Goal: Transaction & Acquisition: Purchase product/service

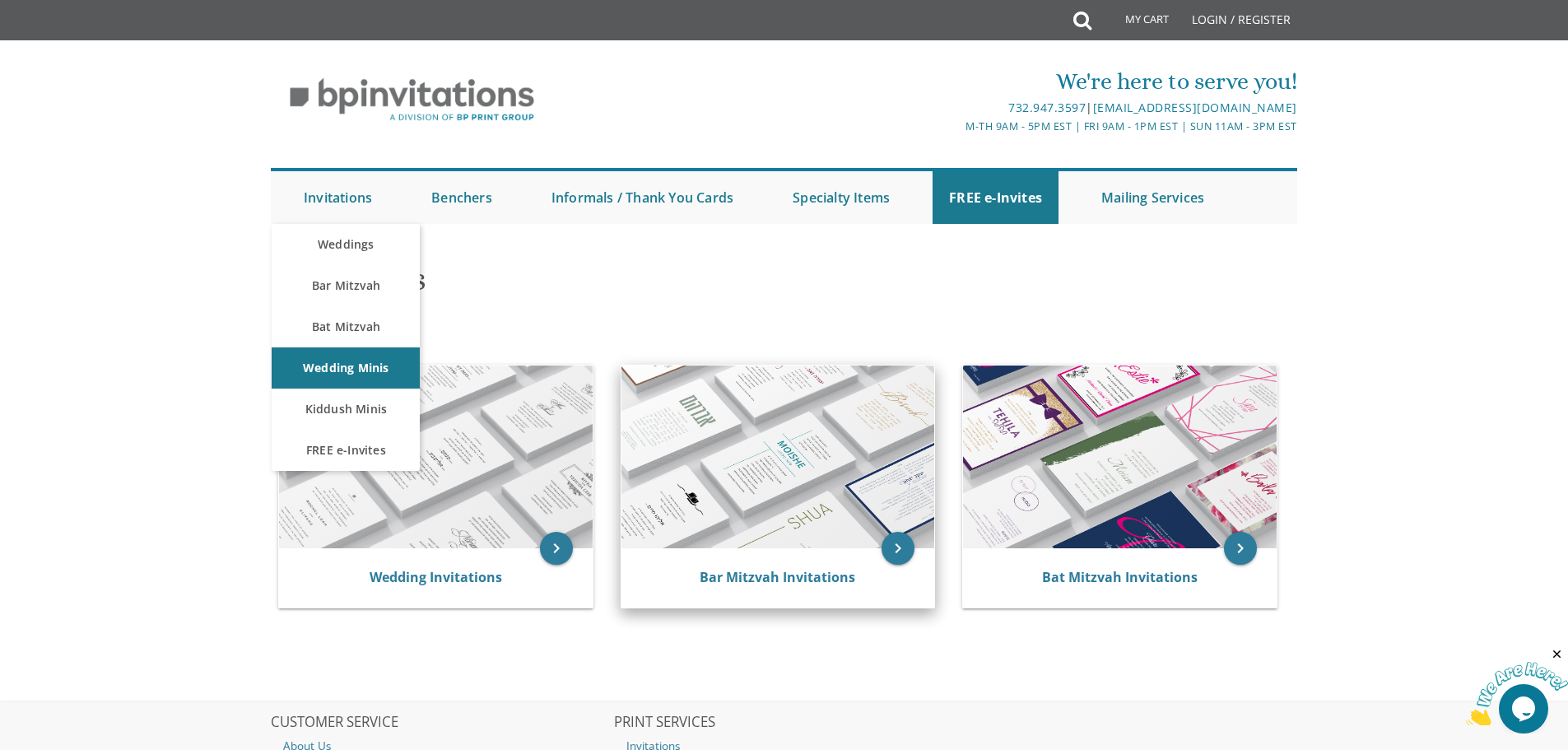
click at [814, 498] on img at bounding box center [779, 457] width 314 height 182
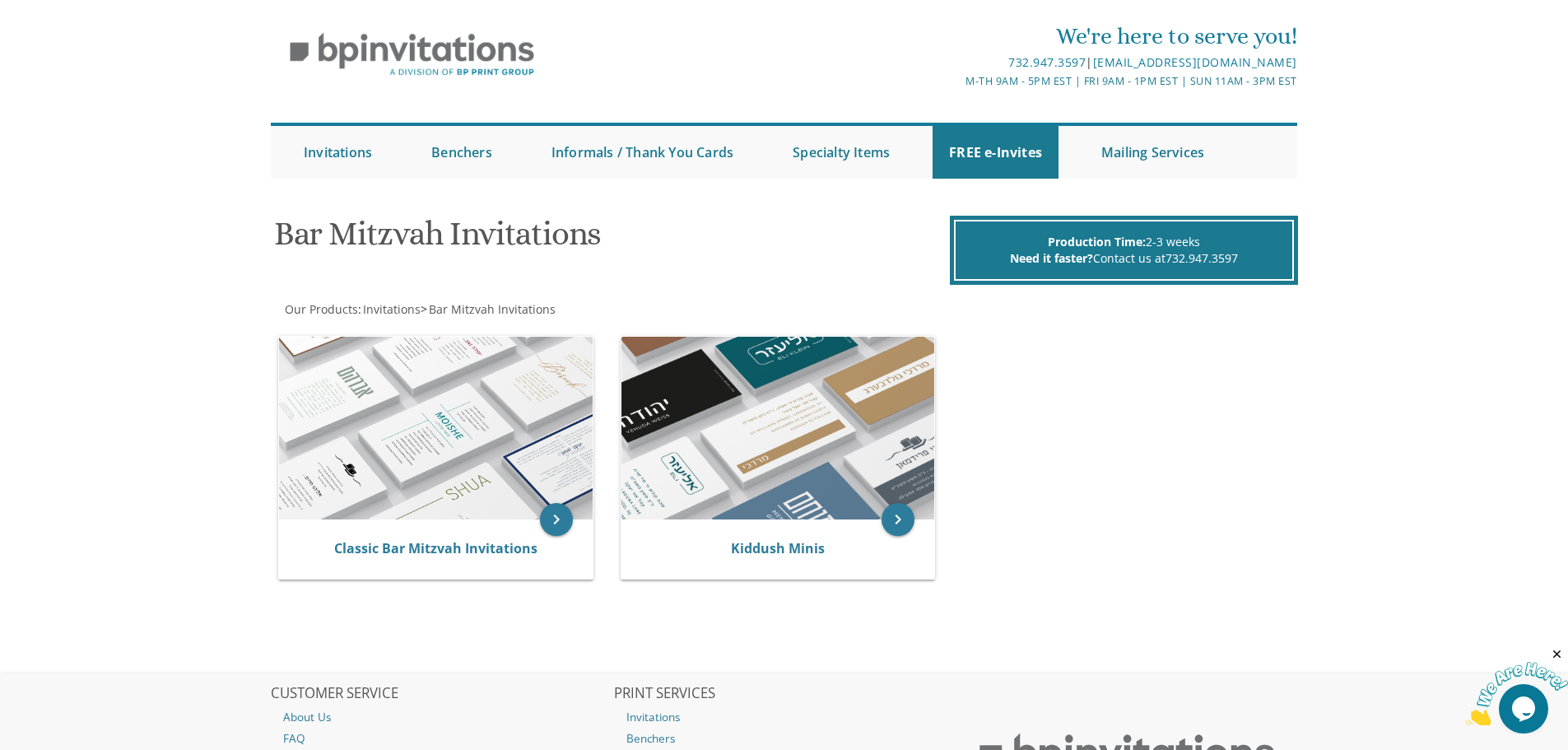
scroll to position [82, 0]
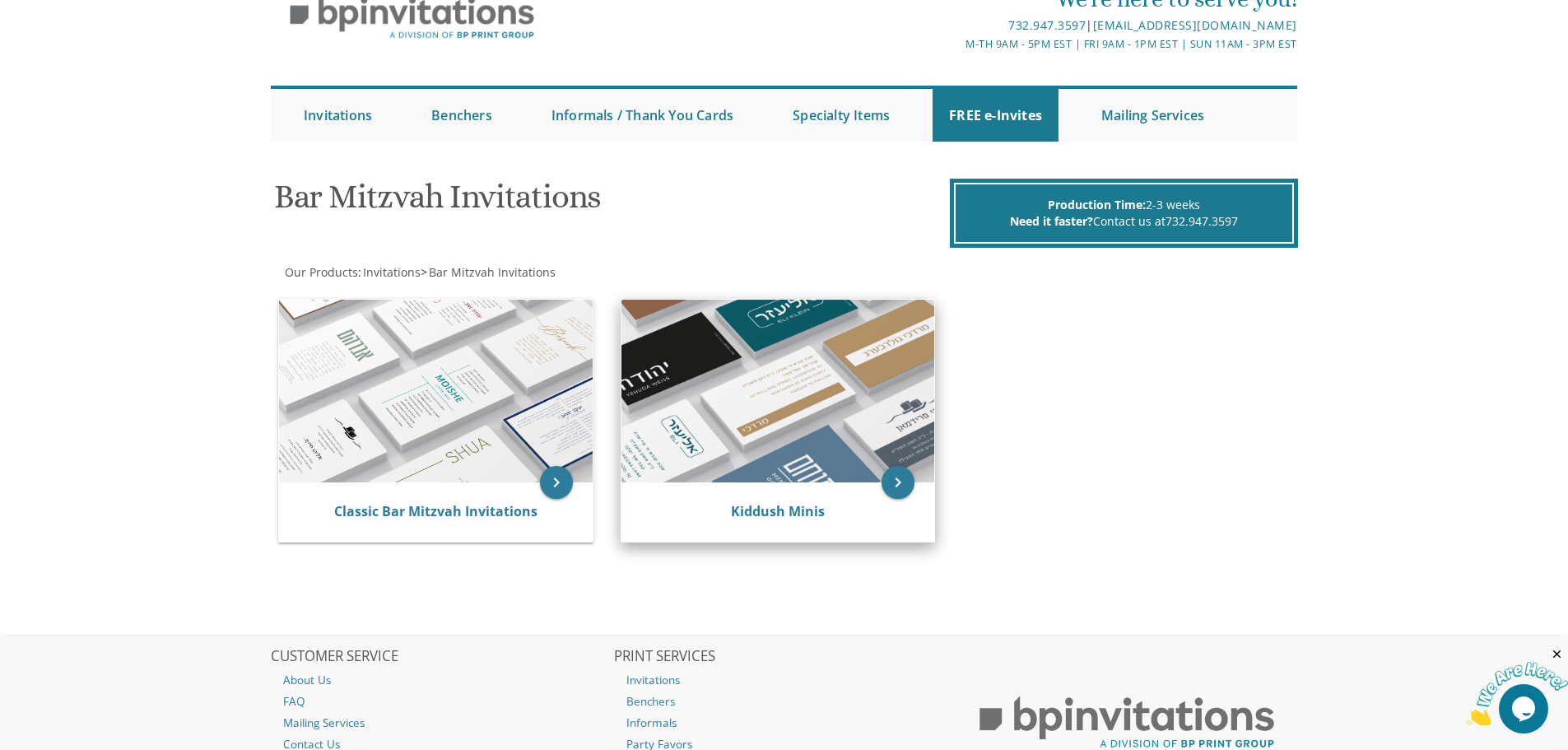
click at [808, 439] on img at bounding box center [779, 391] width 314 height 182
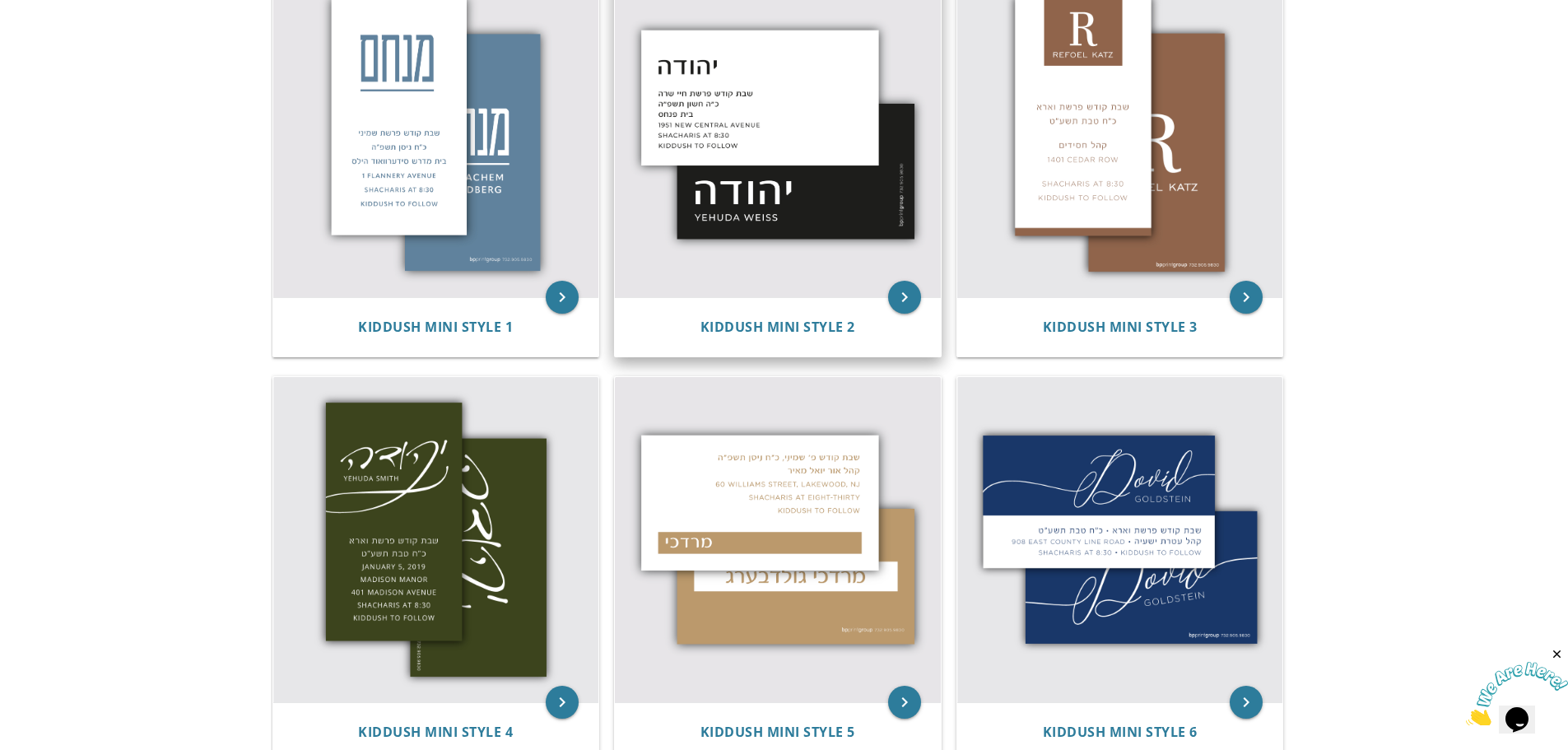
scroll to position [412, 0]
